Goal: Task Accomplishment & Management: Manage account settings

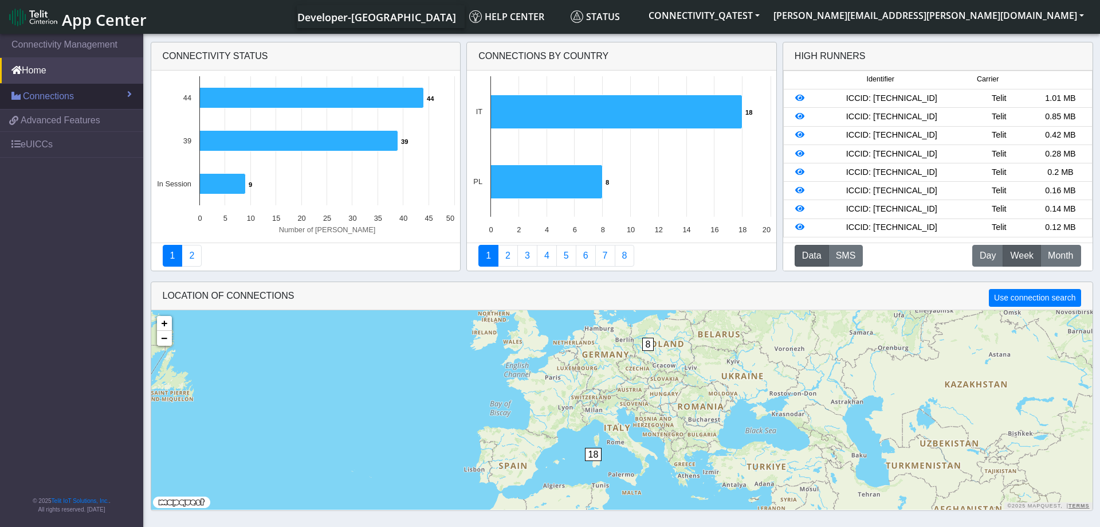
click at [64, 99] on span "Connections" at bounding box center [48, 96] width 51 height 14
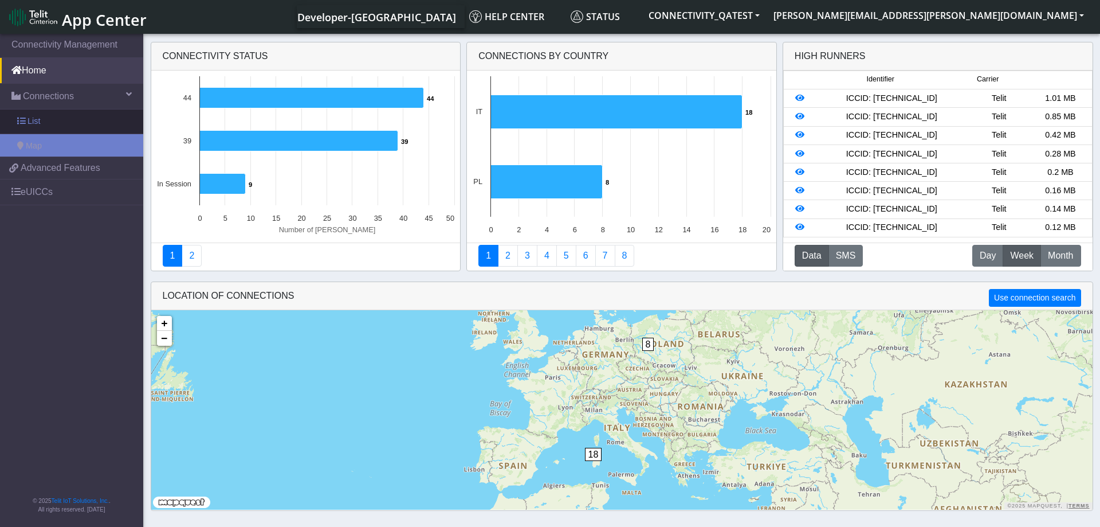
click at [58, 115] on link "List" at bounding box center [71, 121] width 143 height 24
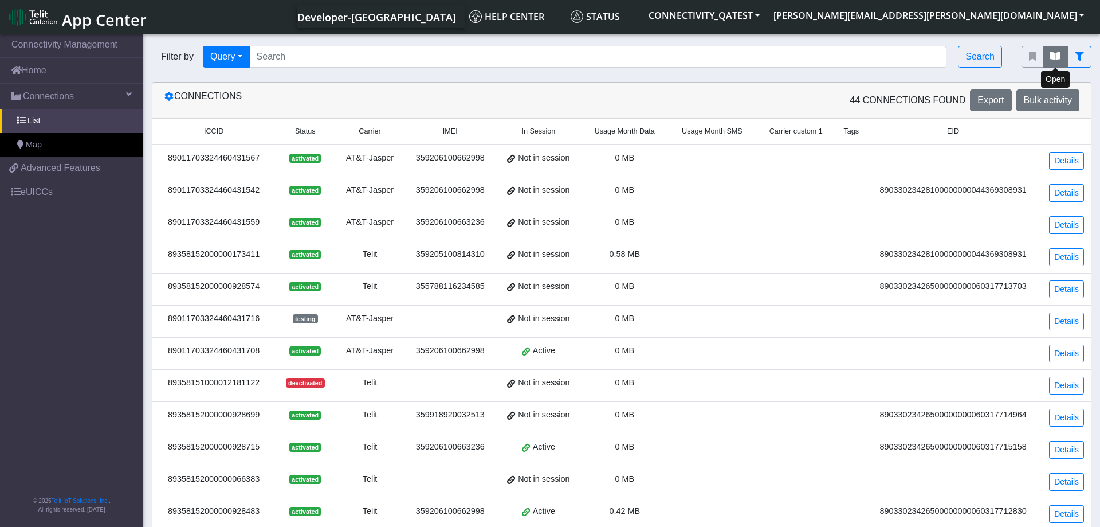
click at [1059, 56] on icon "fitlers menu" at bounding box center [1055, 56] width 10 height 9
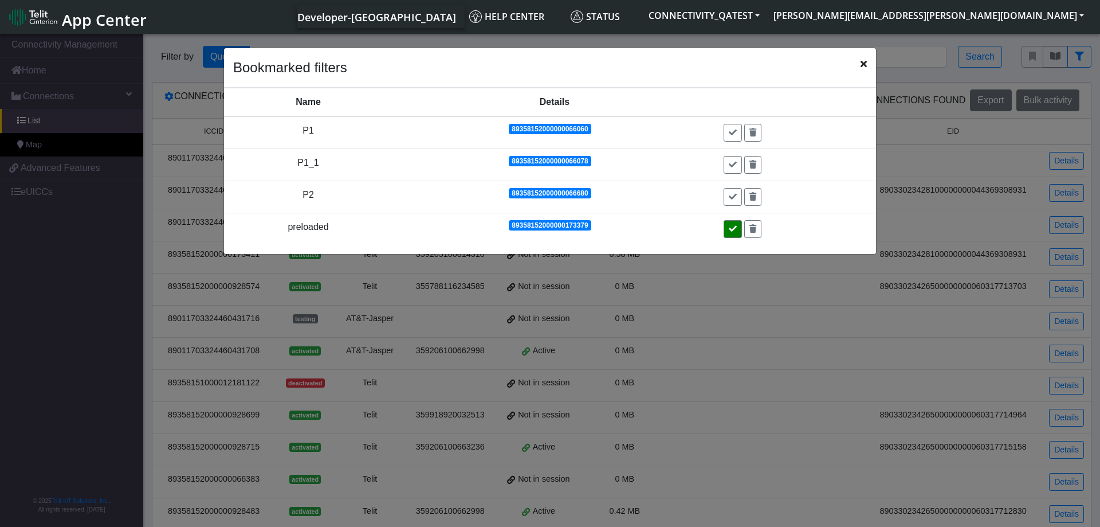
click at [733, 228] on icon at bounding box center [733, 229] width 8 height 8
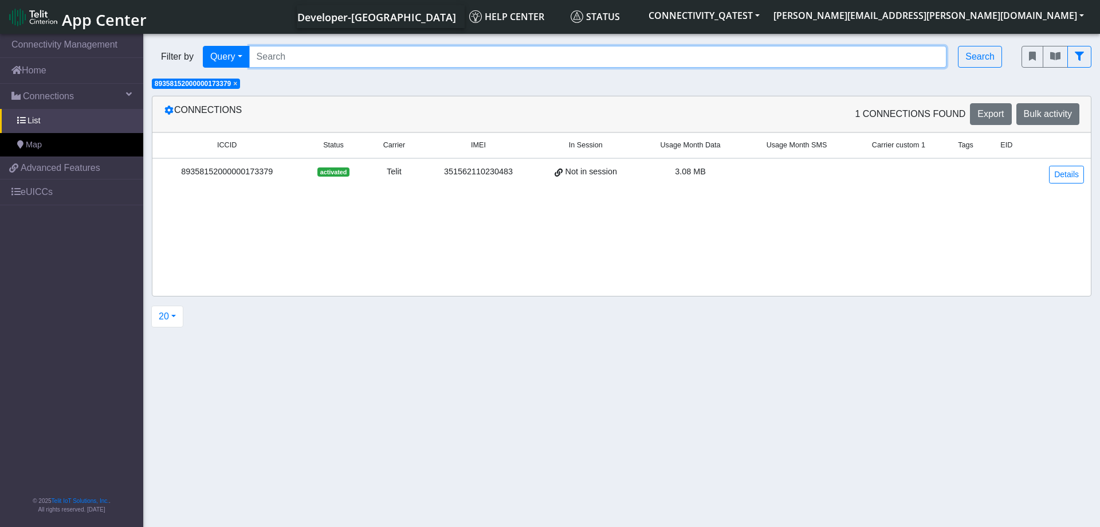
click at [316, 59] on input "Search..." at bounding box center [598, 57] width 698 height 22
paste input "89358152000000929200"
type input "89358152000000929200"
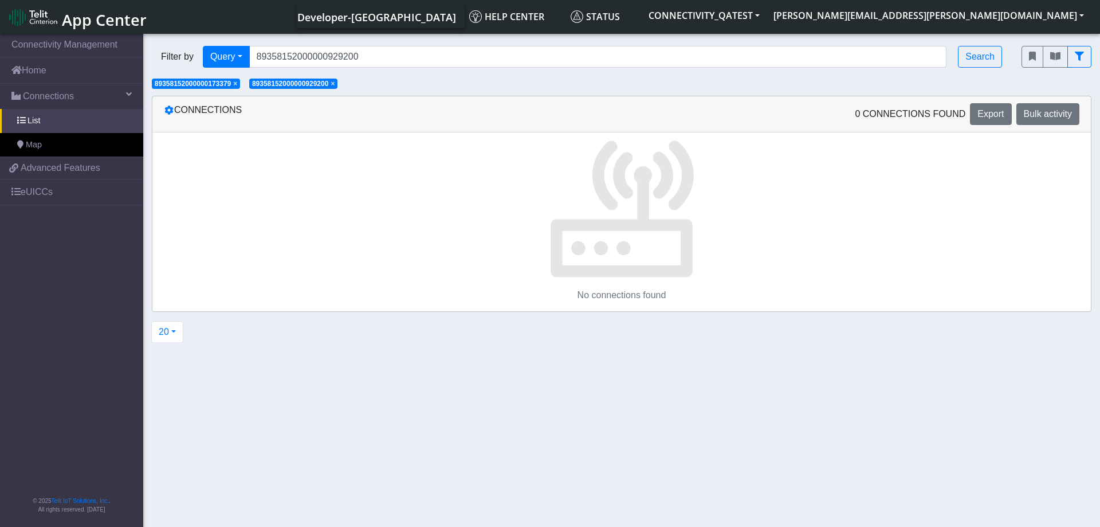
click at [237, 85] on span "×" at bounding box center [235, 84] width 4 height 8
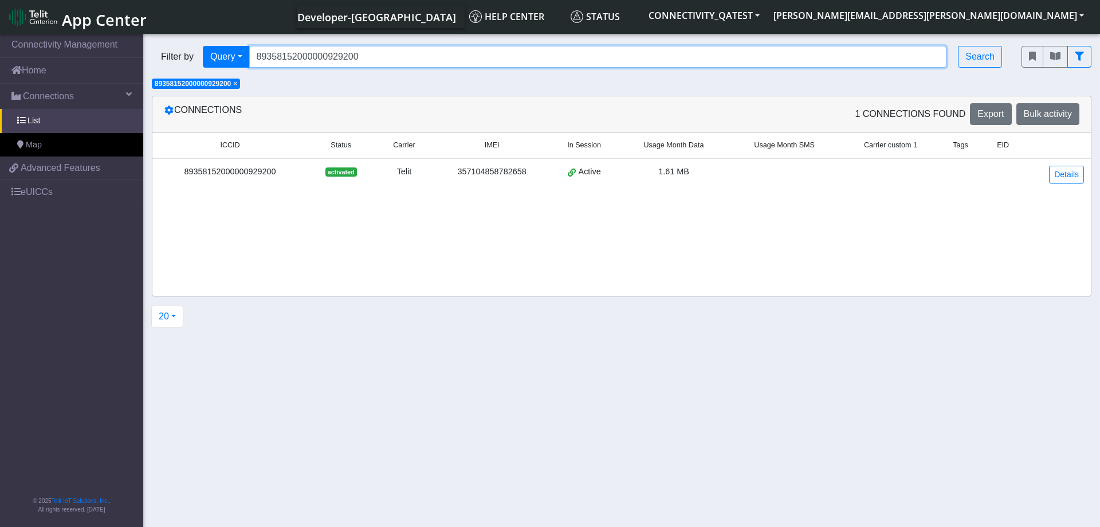
click at [375, 57] on input "89358152000000929200" at bounding box center [598, 57] width 698 height 22
click at [1062, 164] on td "Details" at bounding box center [1058, 174] width 65 height 32
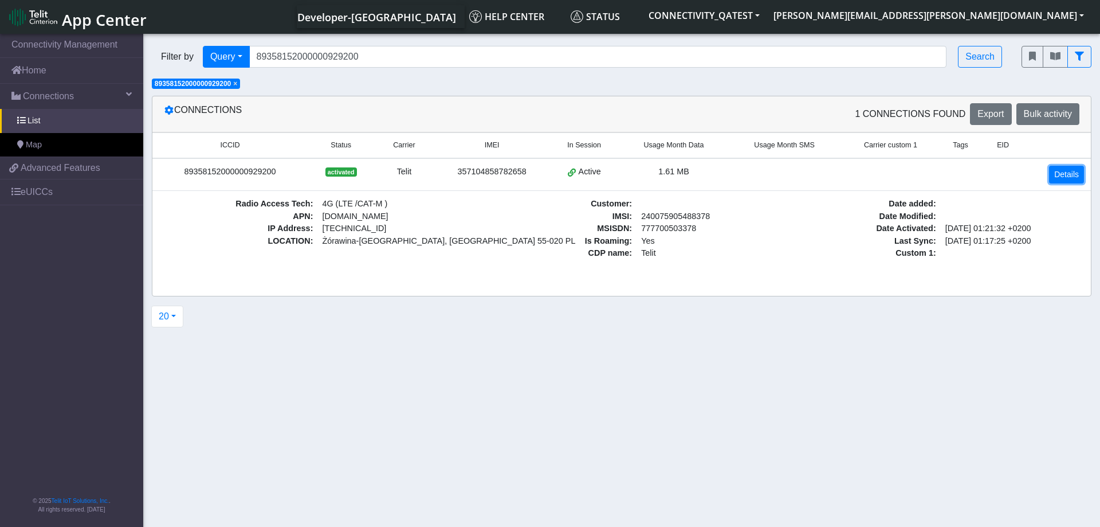
click at [1063, 167] on link "Details" at bounding box center [1066, 175] width 35 height 18
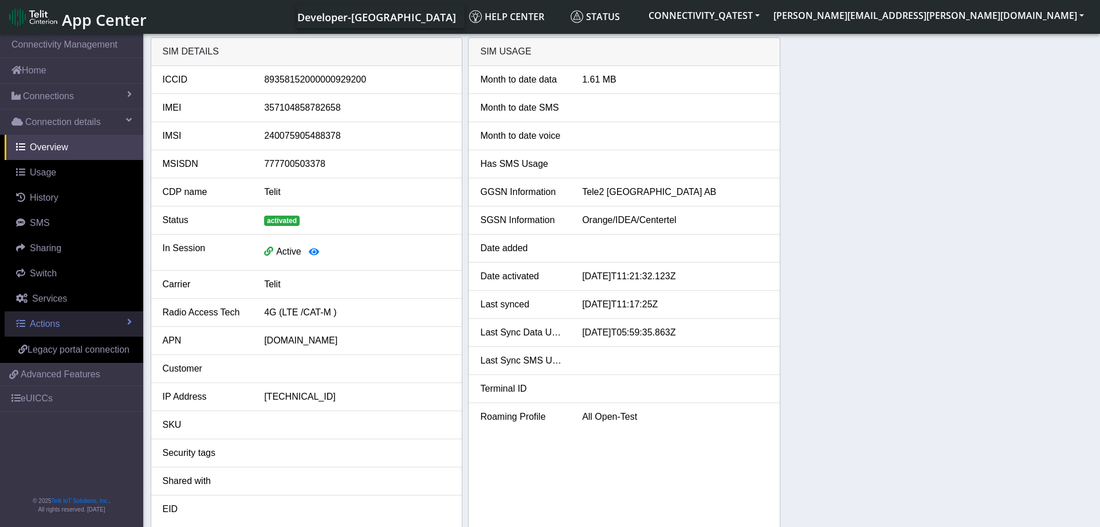
click at [64, 327] on link "Actions" at bounding box center [74, 323] width 139 height 25
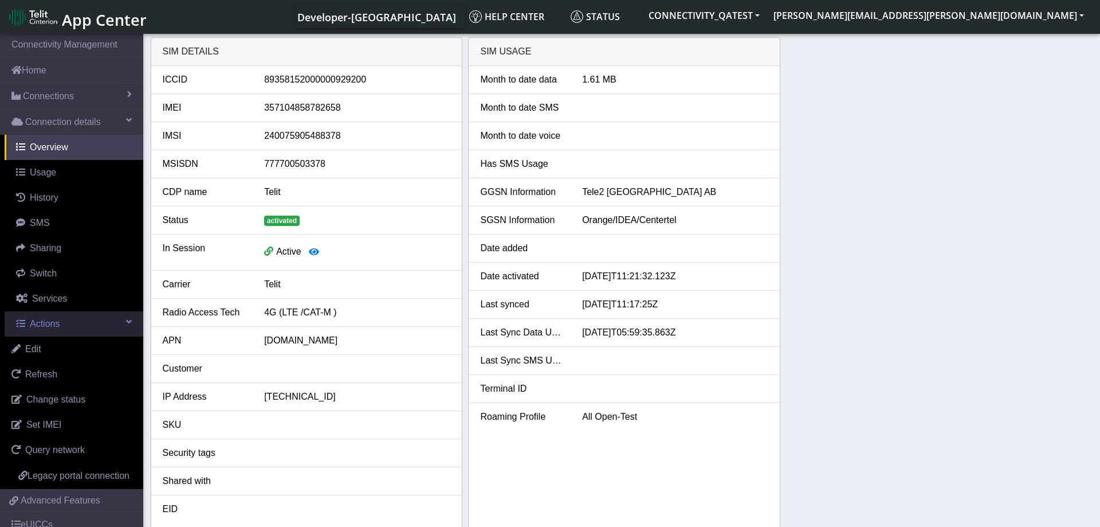
click at [64, 327] on link "Actions" at bounding box center [74, 323] width 139 height 25
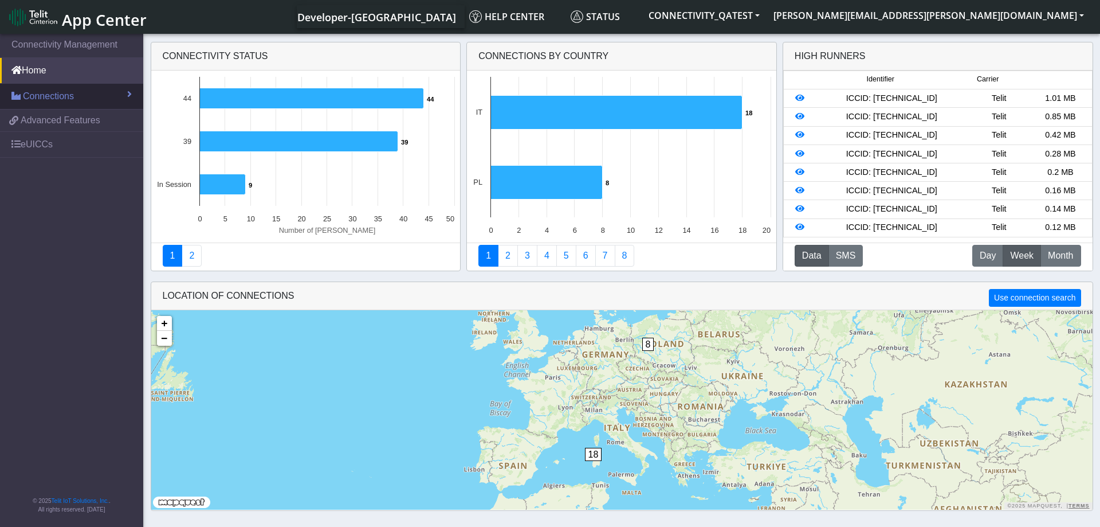
click at [67, 103] on link "Connections" at bounding box center [71, 96] width 143 height 25
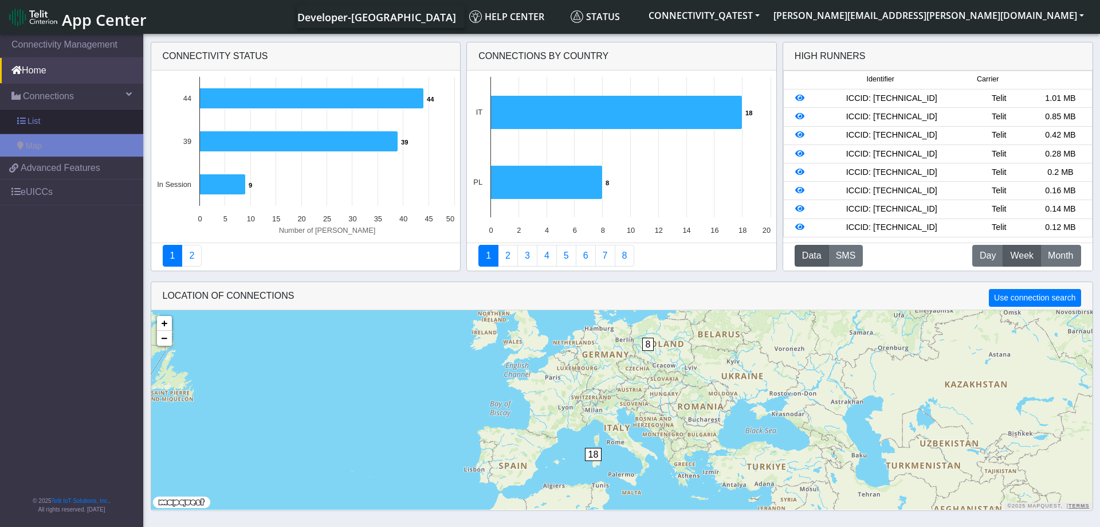
click at [61, 122] on link "List" at bounding box center [71, 121] width 143 height 24
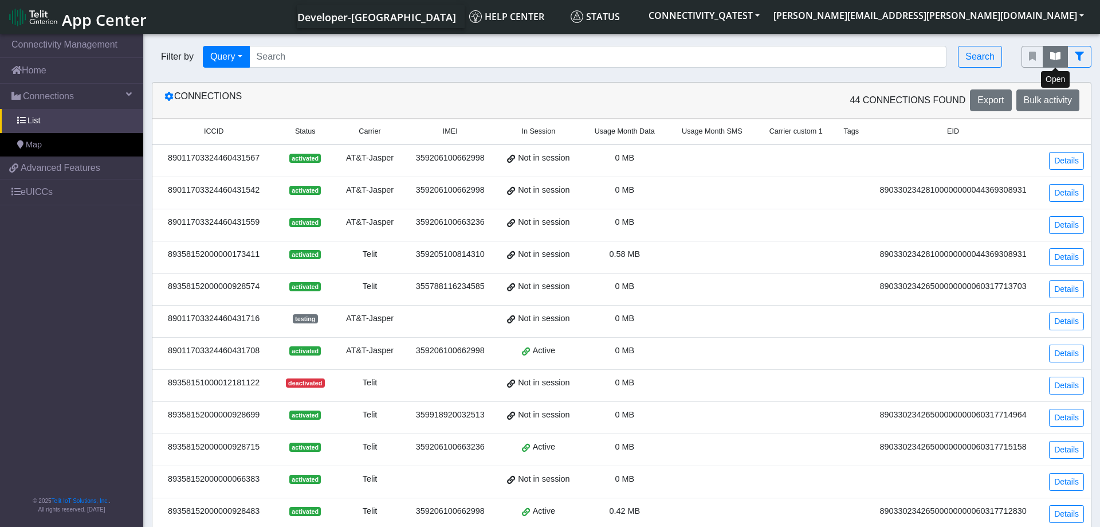
click at [1050, 53] on button "fitlers menu" at bounding box center [1055, 57] width 25 height 22
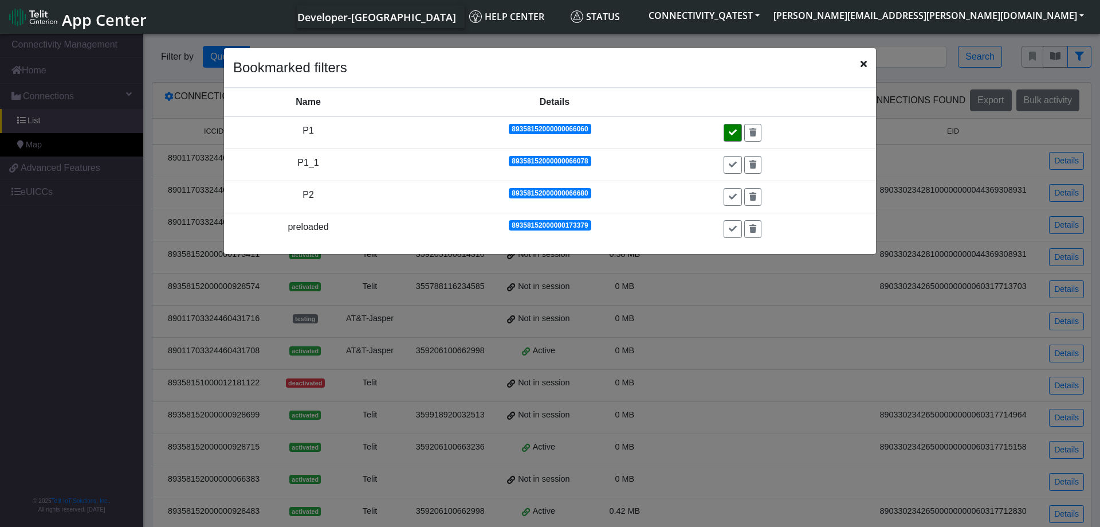
click at [733, 131] on icon at bounding box center [733, 132] width 8 height 8
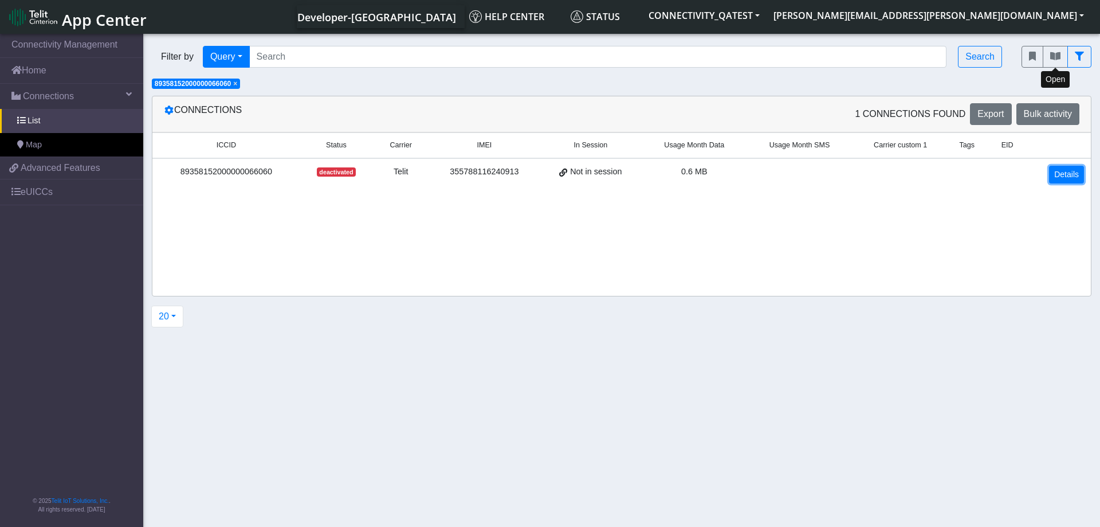
click at [1058, 171] on link "Details" at bounding box center [1066, 175] width 35 height 18
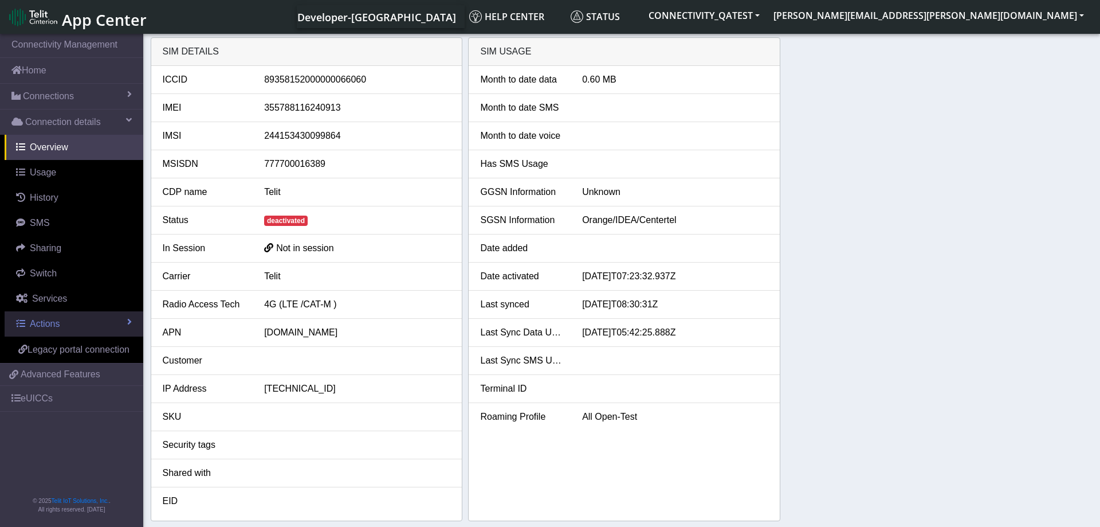
click at [88, 316] on link "Actions" at bounding box center [74, 323] width 139 height 25
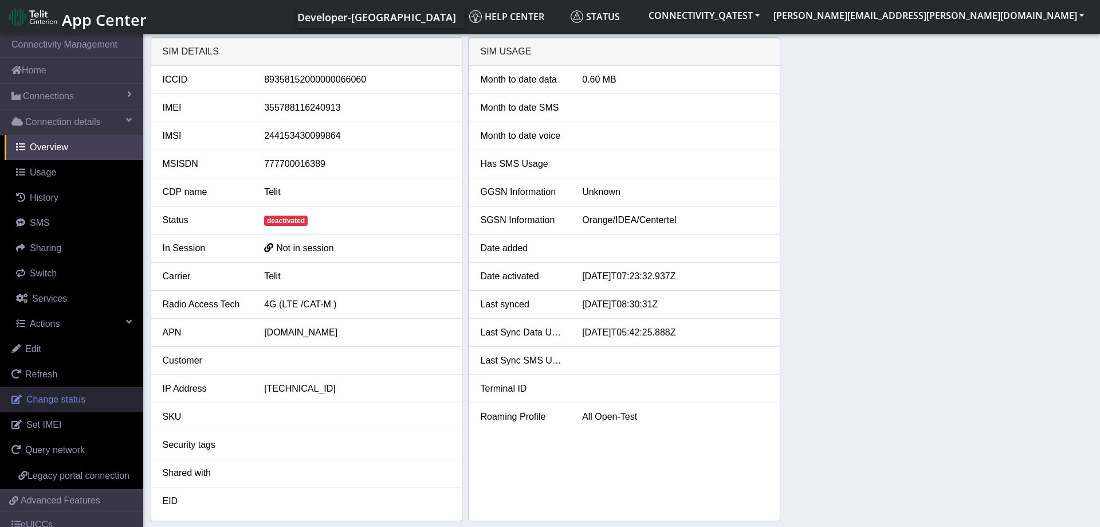
click at [36, 401] on span "Change status" at bounding box center [55, 399] width 59 height 10
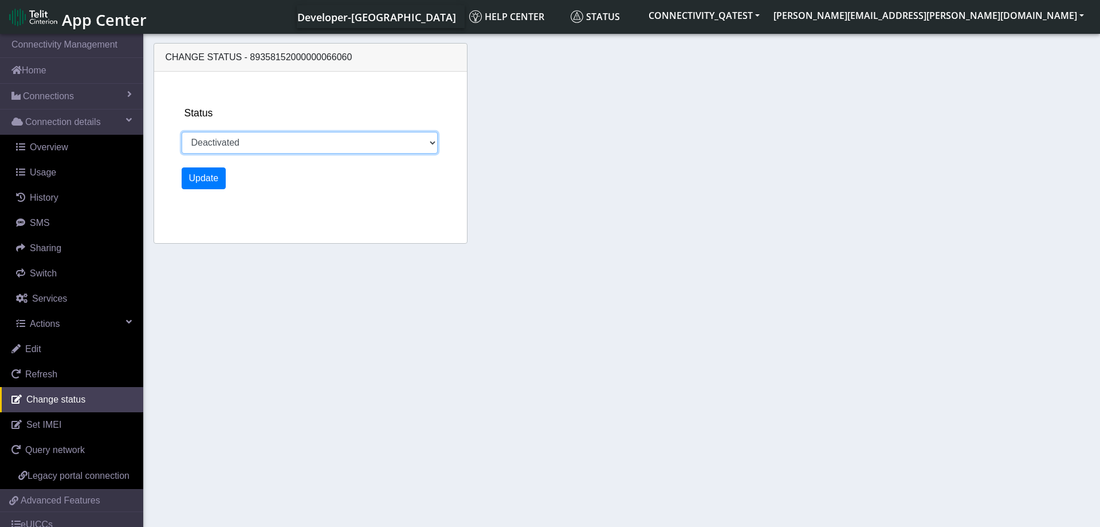
click at [182, 132] on select "Activated Deactivated Blocked" at bounding box center [310, 143] width 257 height 22
select select "activated"
click option "Activated" at bounding box center [0, 0] width 0 height 0
click at [209, 170] on button "Update" at bounding box center [204, 178] width 45 height 22
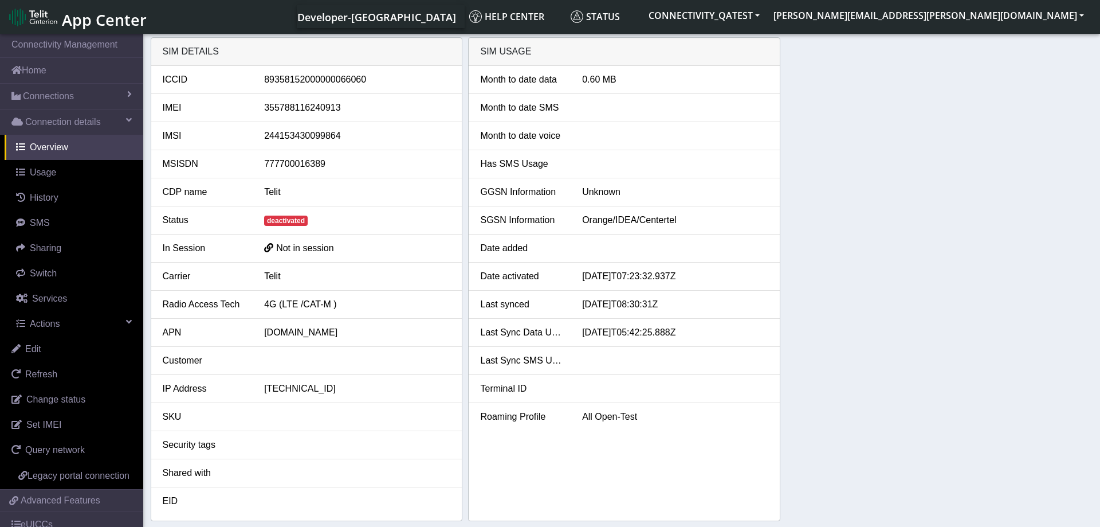
click at [835, 172] on div "SIM details ICCID 89358152000000066060 IMEI 355788116240913 IMSI 24415343009986…" at bounding box center [622, 279] width 943 height 484
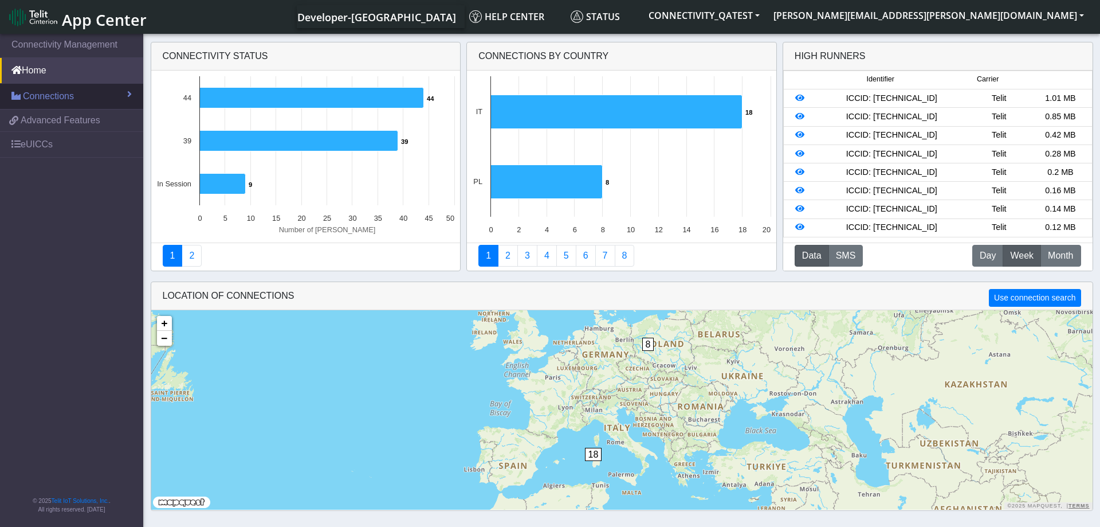
click at [97, 95] on link "Connections" at bounding box center [71, 96] width 143 height 25
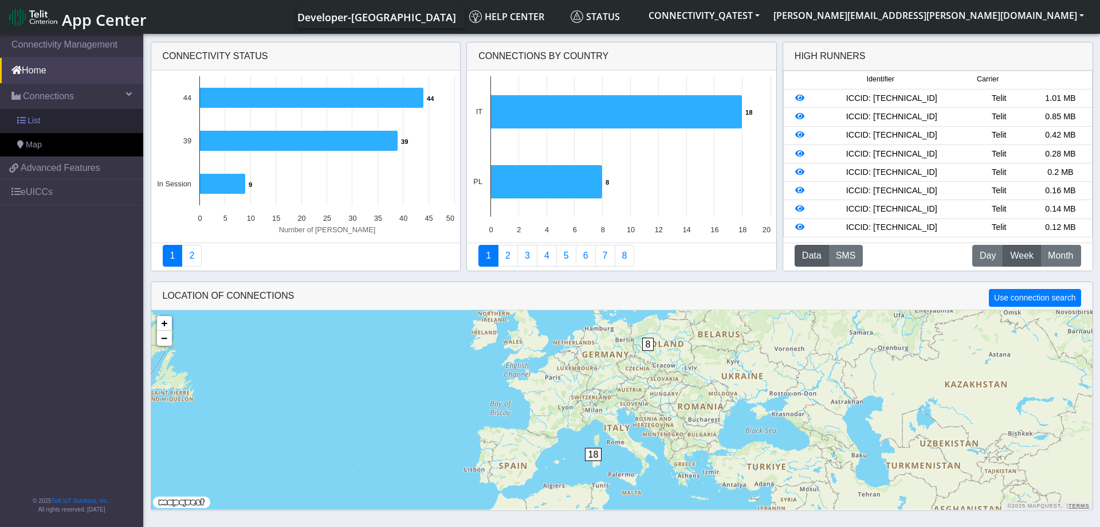
click at [68, 122] on link "List" at bounding box center [71, 121] width 143 height 24
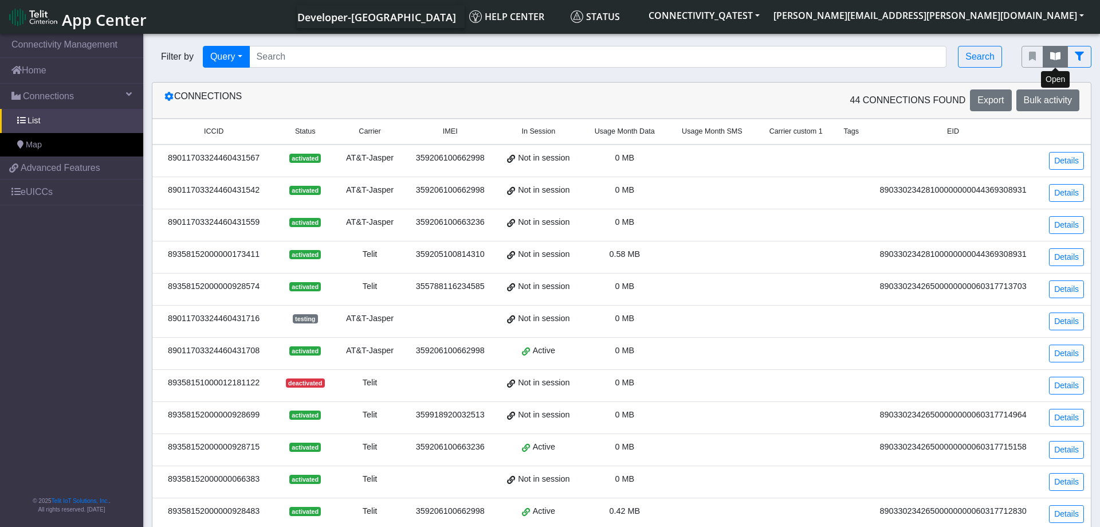
click at [1051, 62] on button "fitlers menu" at bounding box center [1055, 57] width 25 height 22
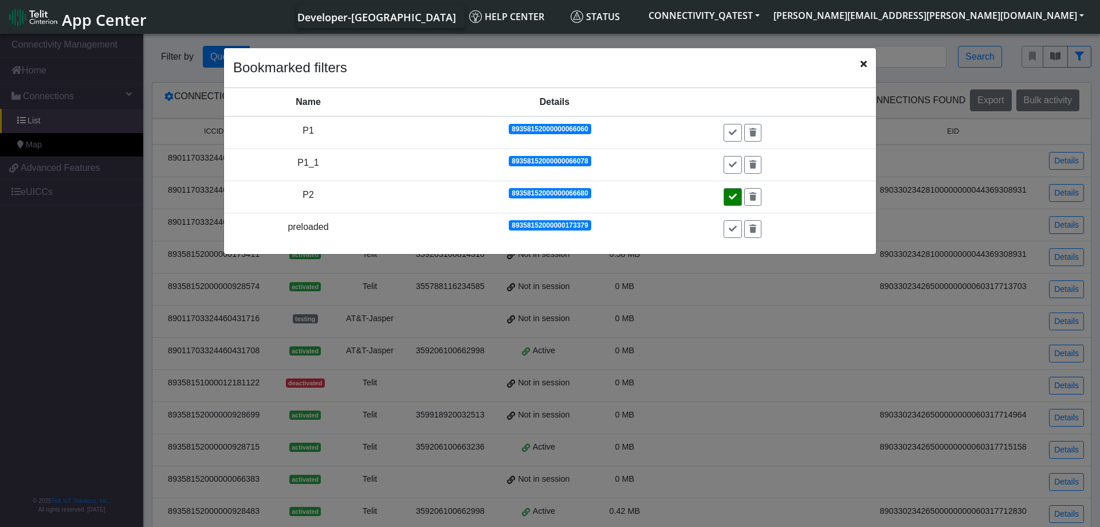
click at [732, 203] on button at bounding box center [733, 197] width 18 height 18
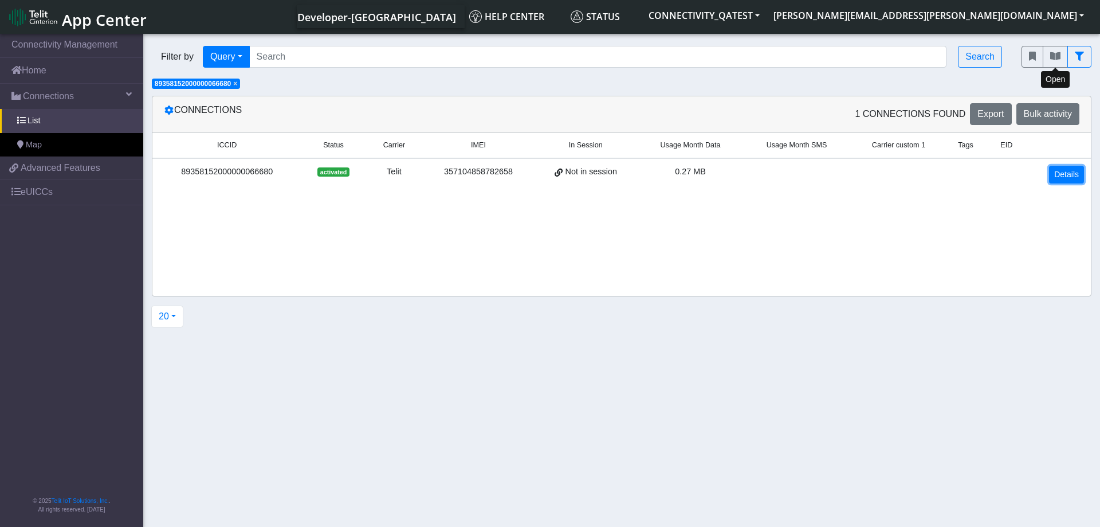
click at [1054, 173] on link "Details" at bounding box center [1066, 175] width 35 height 18
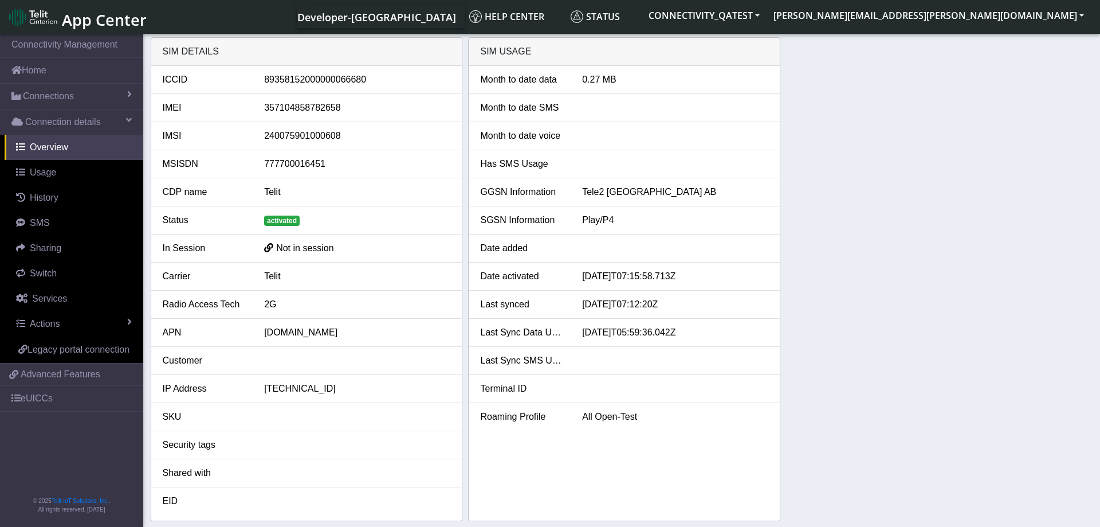
click at [837, 208] on div "SIM details ICCID 89358152000000066680 IMEI 357104858782658 IMSI 24007590100060…" at bounding box center [622, 279] width 943 height 484
